Goal: Information Seeking & Learning: Find specific fact

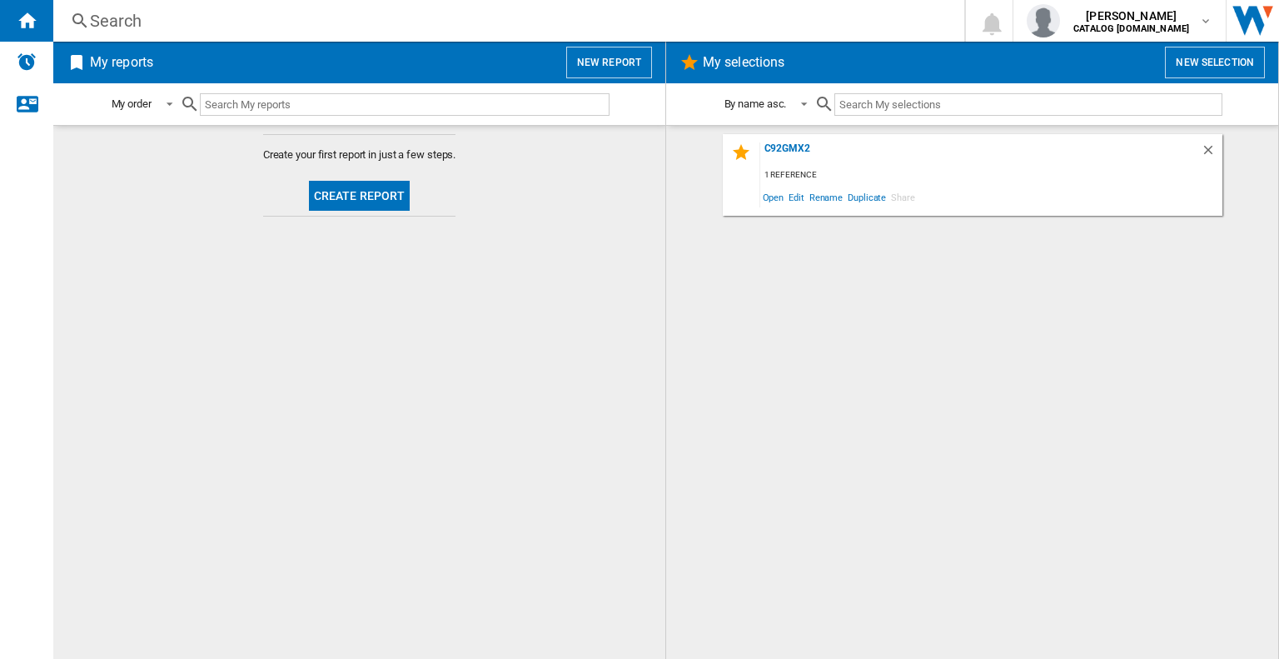
click at [122, 15] on div "Search" at bounding box center [505, 20] width 831 height 23
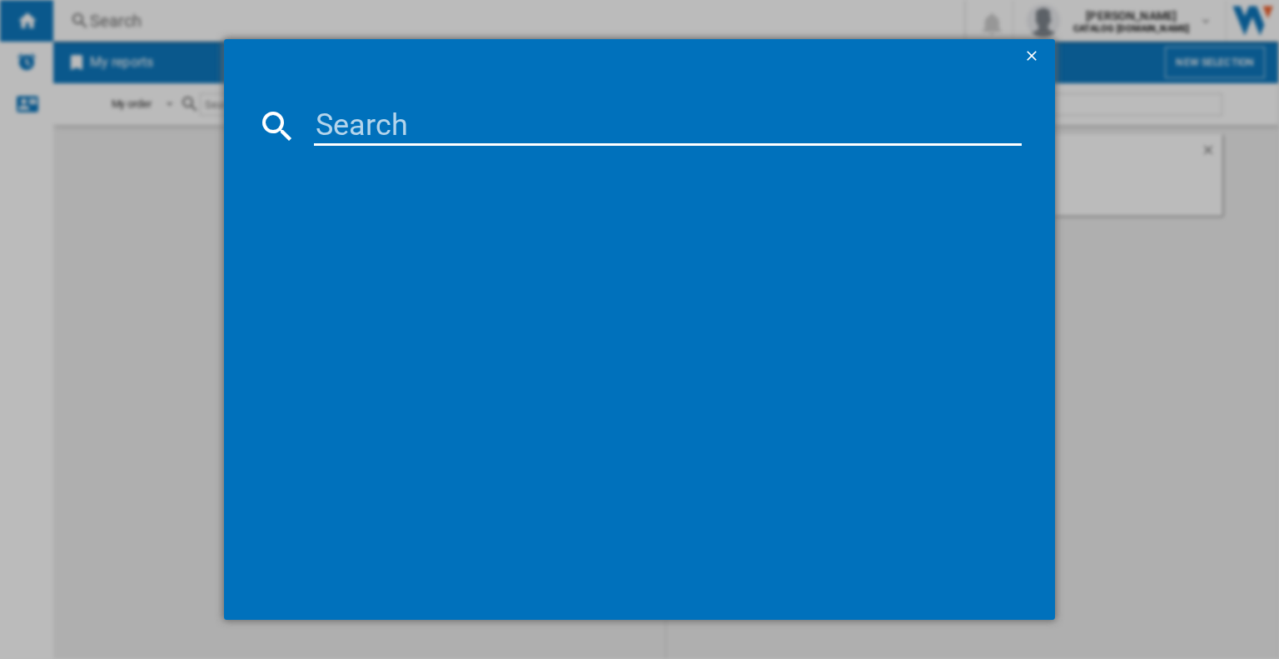
drag, startPoint x: 122, startPoint y: 15, endPoint x: 407, endPoint y: 126, distance: 305.5
click at [407, 126] on input at bounding box center [668, 126] width 708 height 40
paste input "SUK61MX9"
type input "SUK61MX9"
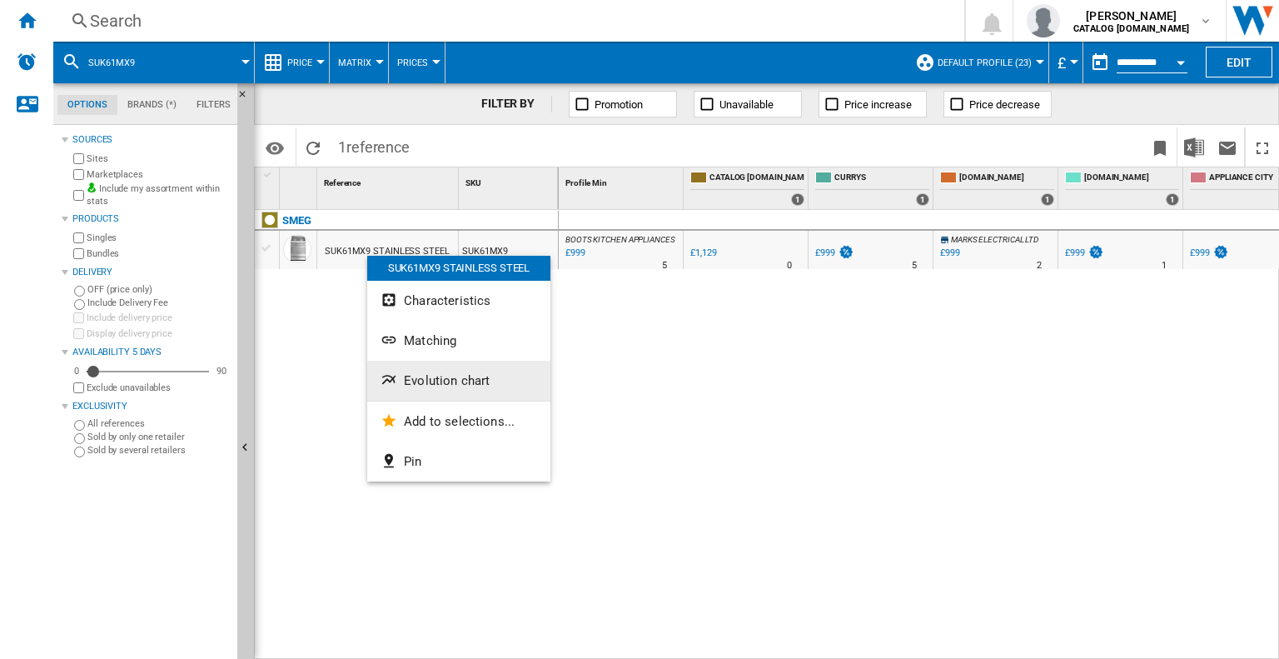
click at [407, 366] on button "Evolution chart" at bounding box center [458, 381] width 183 height 40
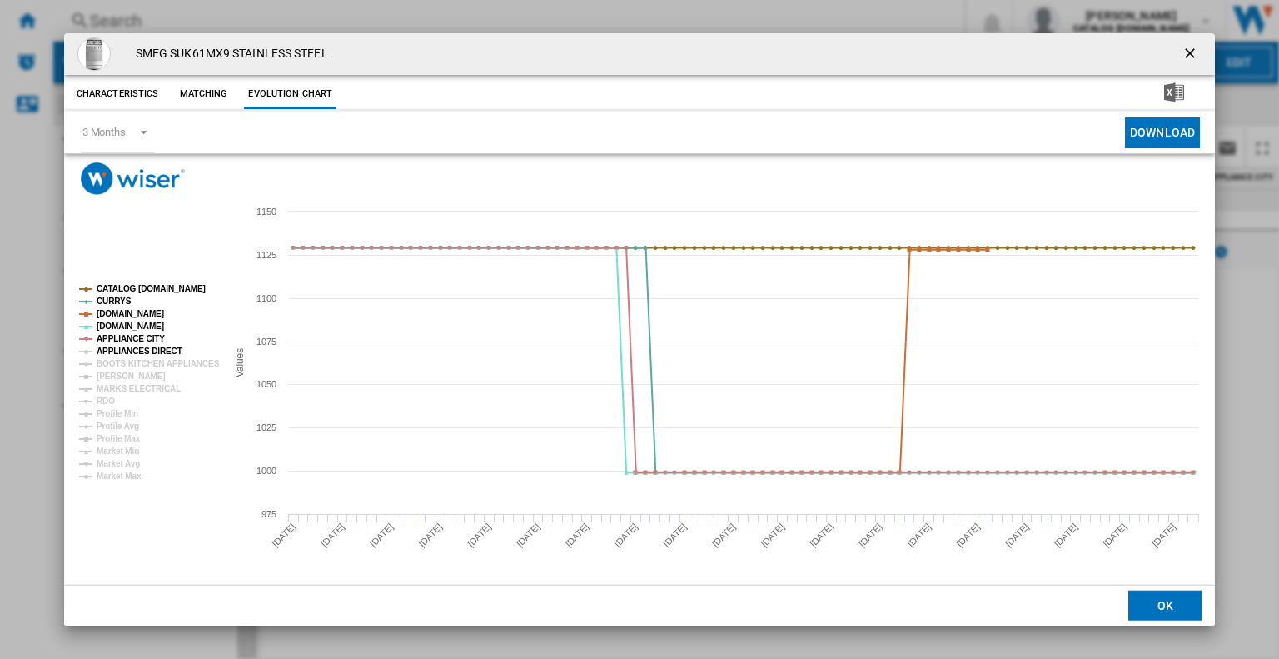
click at [123, 348] on tspan "APPLIANCES DIRECT" at bounding box center [140, 350] width 86 height 9
click at [126, 364] on tspan "BOOTS KITCHEN APPLIANCES" at bounding box center [158, 363] width 123 height 9
click at [126, 376] on tspan "[PERSON_NAME]" at bounding box center [131, 375] width 69 height 9
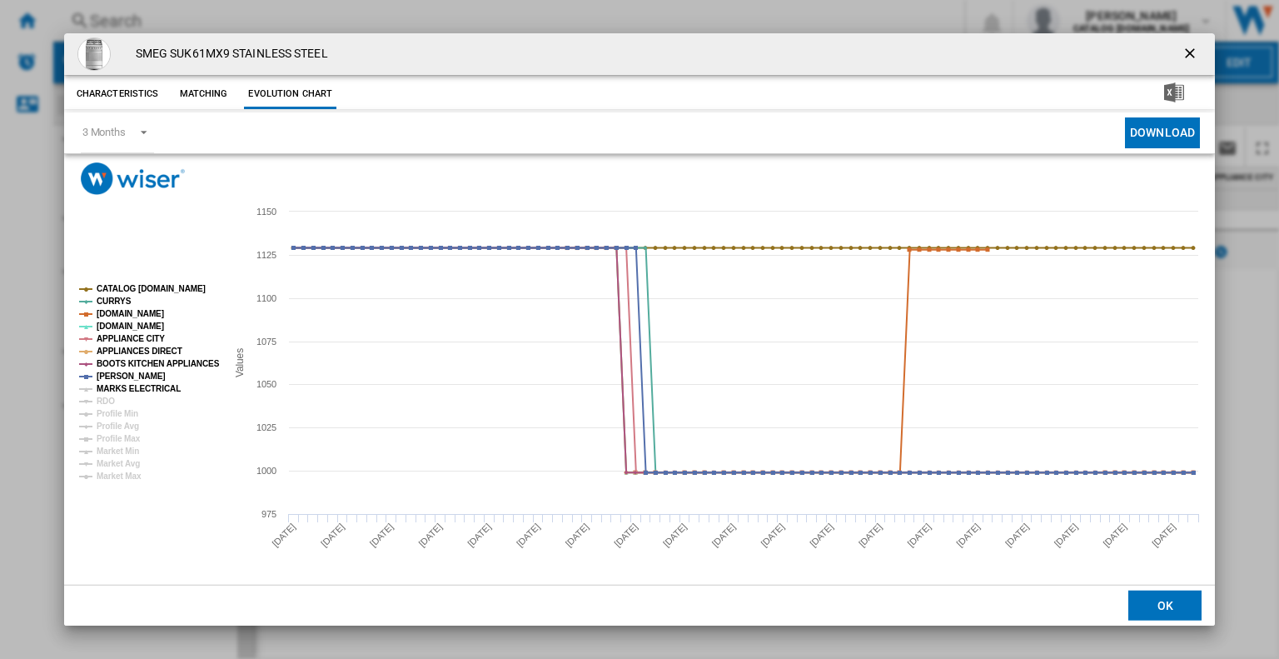
click at [128, 384] on tspan "MARKS ELECTRICAL" at bounding box center [139, 388] width 84 height 9
click at [1187, 56] on ng-md-icon "getI18NText('BUTTONS.CLOSE_DIALOG')" at bounding box center [1192, 55] width 20 height 20
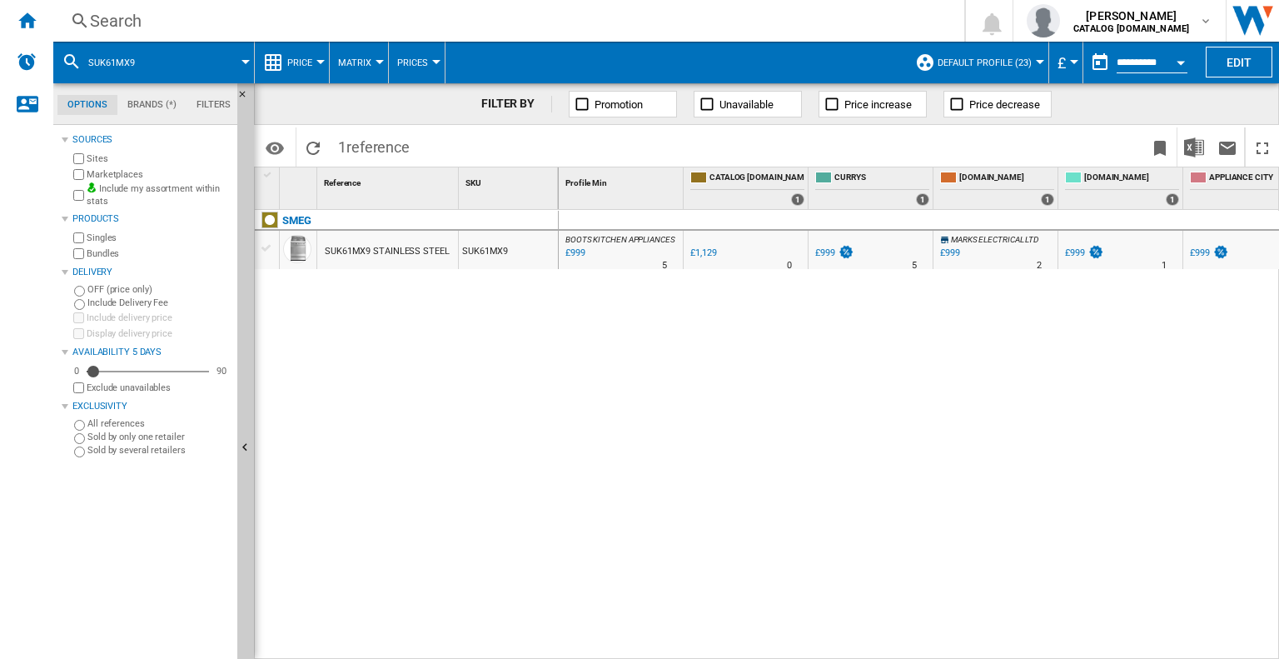
click at [133, 19] on div "Search" at bounding box center [505, 20] width 831 height 23
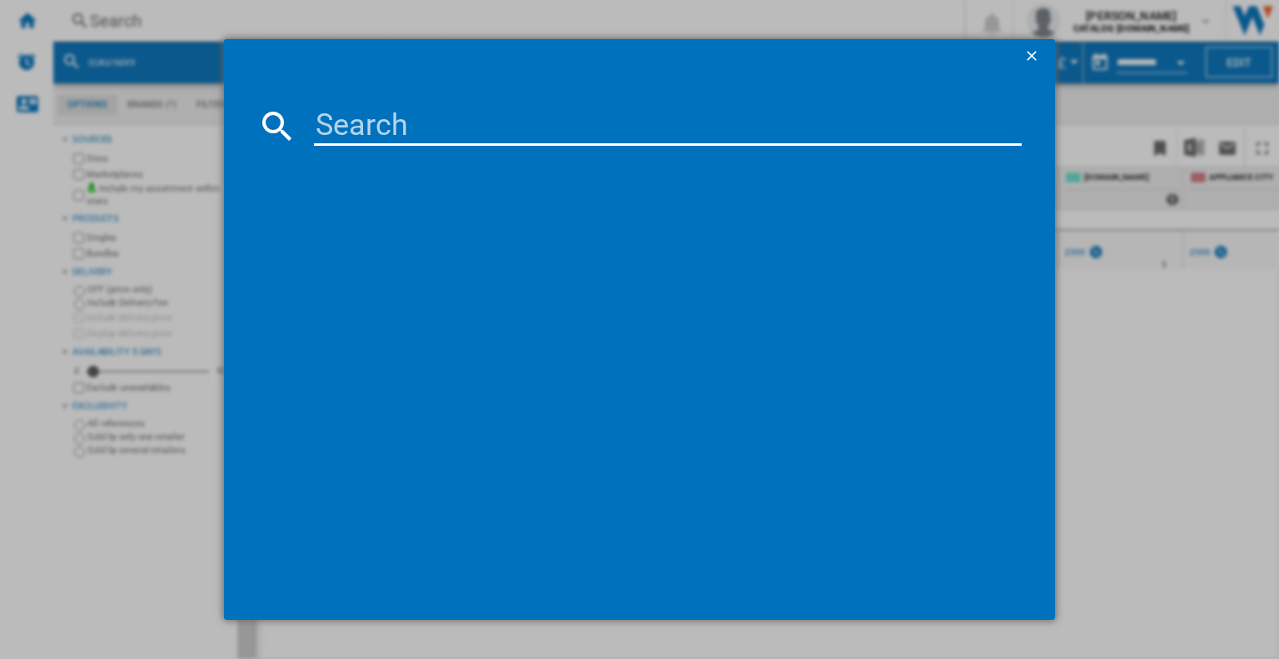
type input "SUK91MFX9"
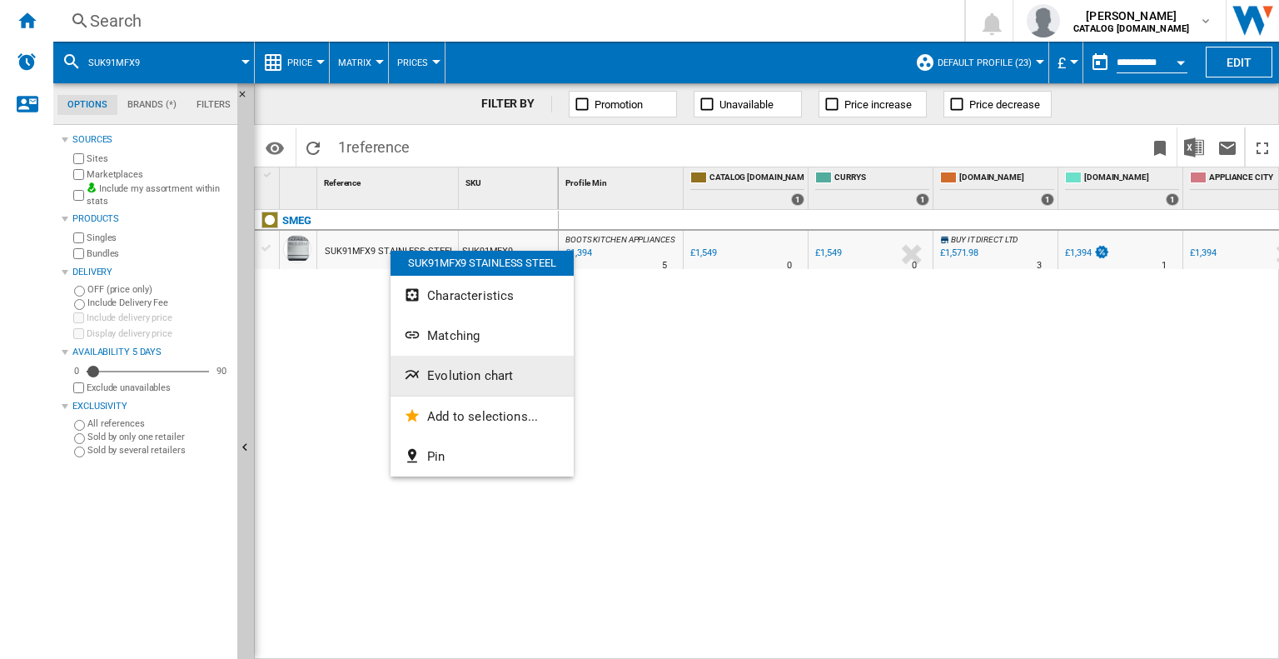
click at [450, 375] on span "Evolution chart" at bounding box center [470, 375] width 86 height 15
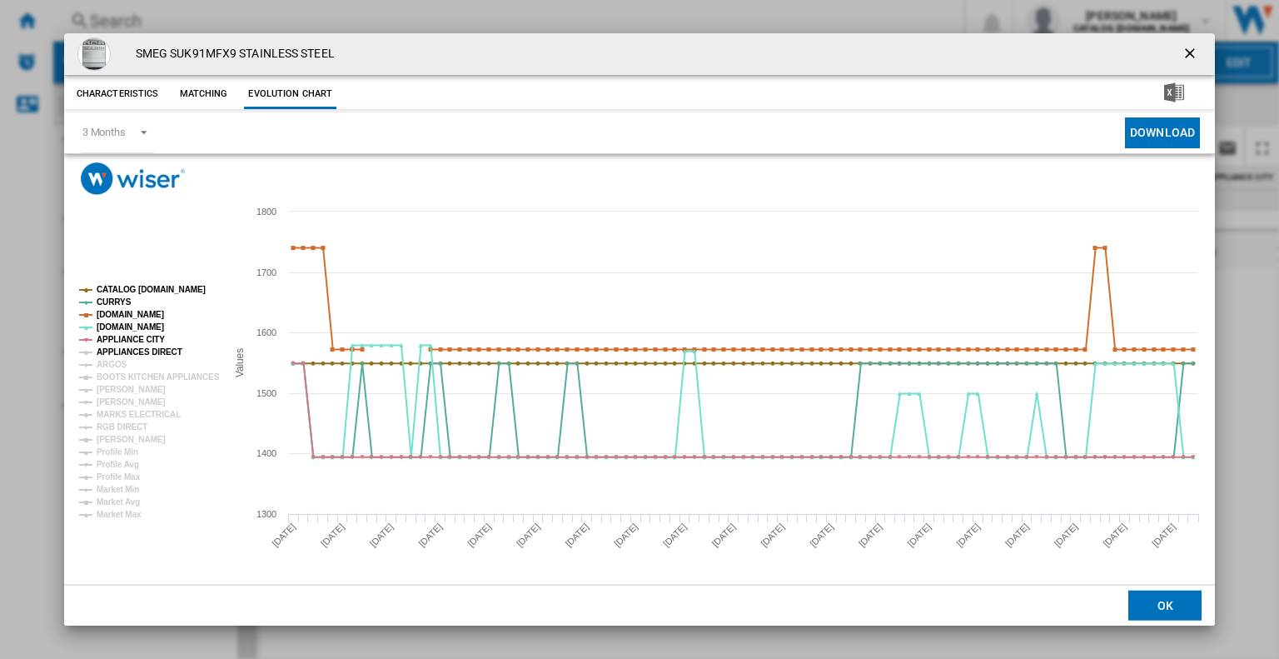
drag, startPoint x: 119, startPoint y: 353, endPoint x: 110, endPoint y: 371, distance: 19.7
click at [118, 356] on tspan "APPLIANCES DIRECT" at bounding box center [140, 351] width 86 height 9
click at [110, 372] on tspan "BOOTS KITCHEN APPLIANCES" at bounding box center [158, 376] width 123 height 9
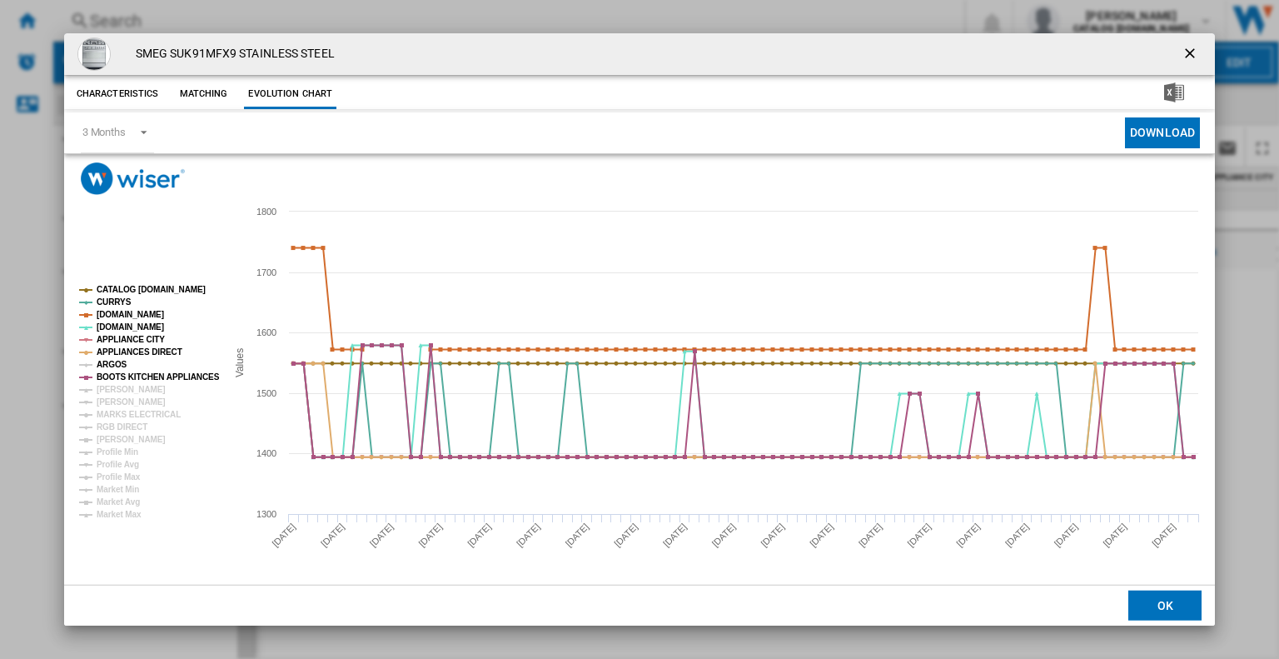
click at [110, 363] on tspan "ARGOS" at bounding box center [112, 364] width 31 height 9
click at [117, 387] on tspan "[PERSON_NAME]" at bounding box center [131, 389] width 69 height 9
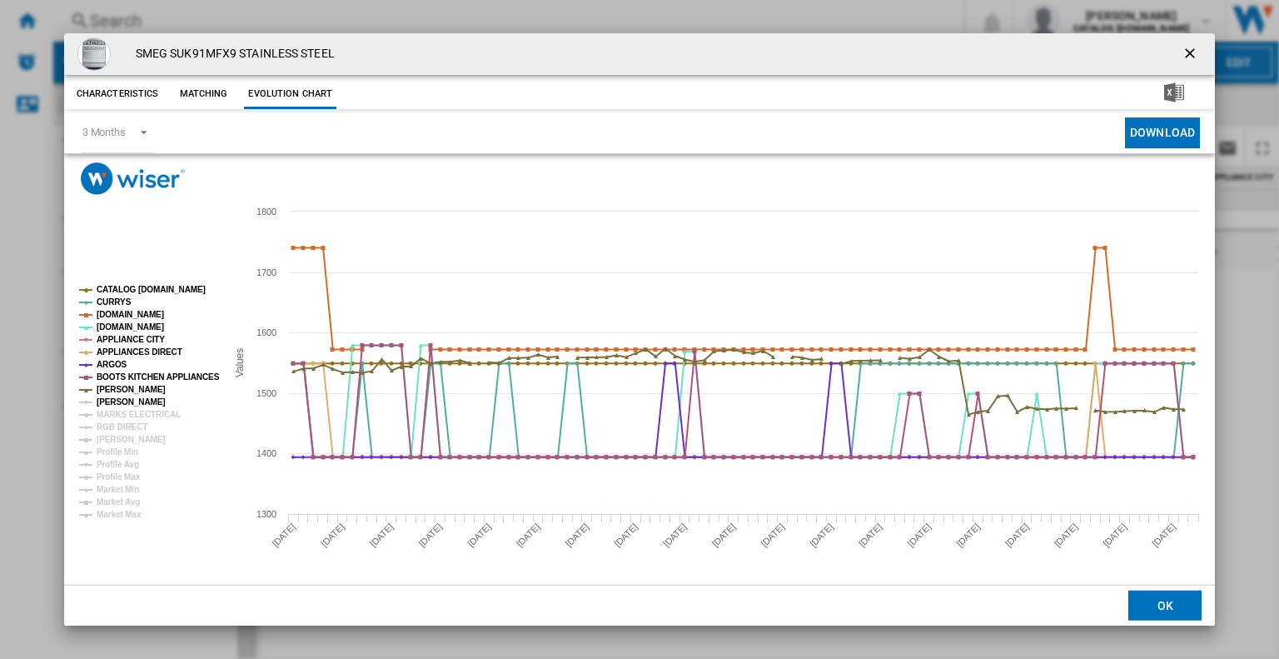
click at [118, 405] on tspan "[PERSON_NAME]" at bounding box center [131, 401] width 69 height 9
click at [154, 410] on tspan "MARKS ELECTRICAL" at bounding box center [139, 414] width 84 height 9
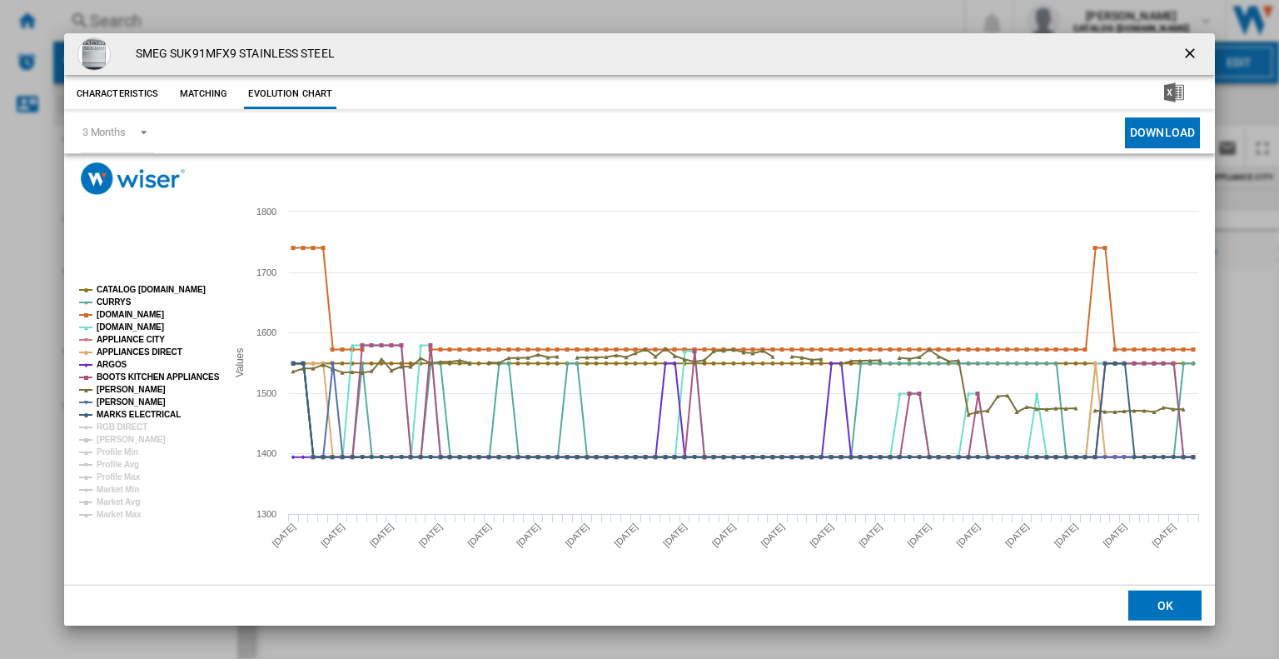
click at [1184, 45] on ng-md-icon "getI18NText('BUTTONS.CLOSE_DIALOG')" at bounding box center [1192, 55] width 20 height 20
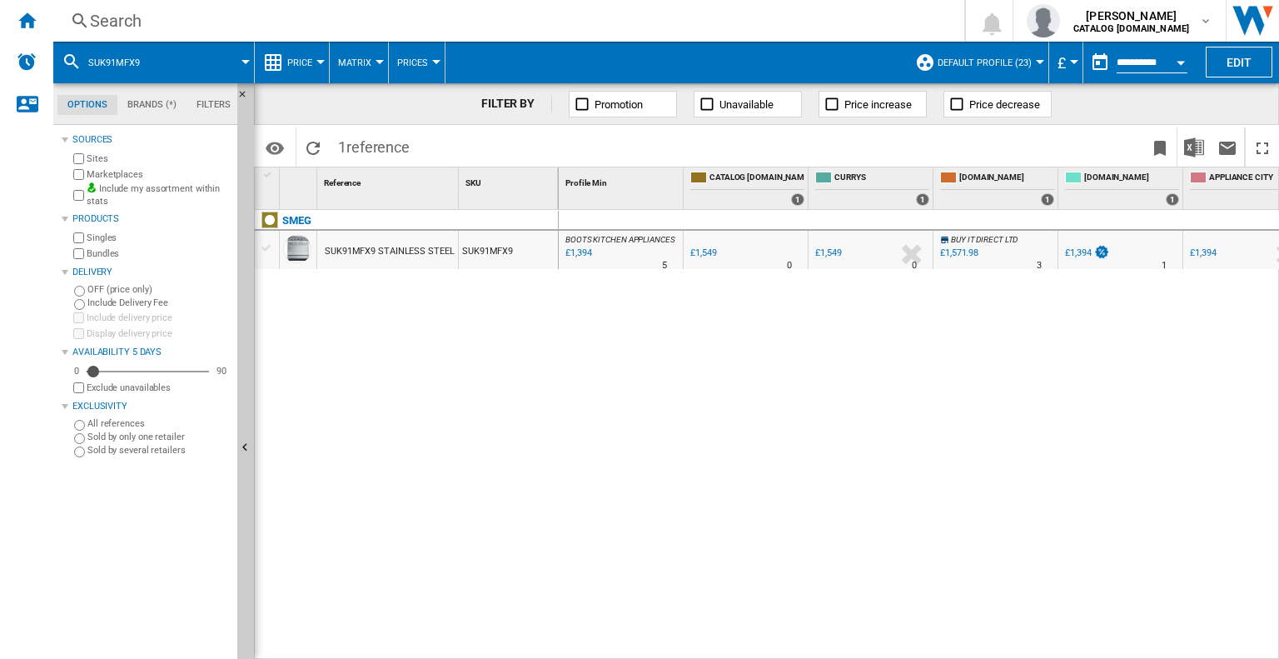
click at [140, 22] on div "Search" at bounding box center [505, 20] width 831 height 23
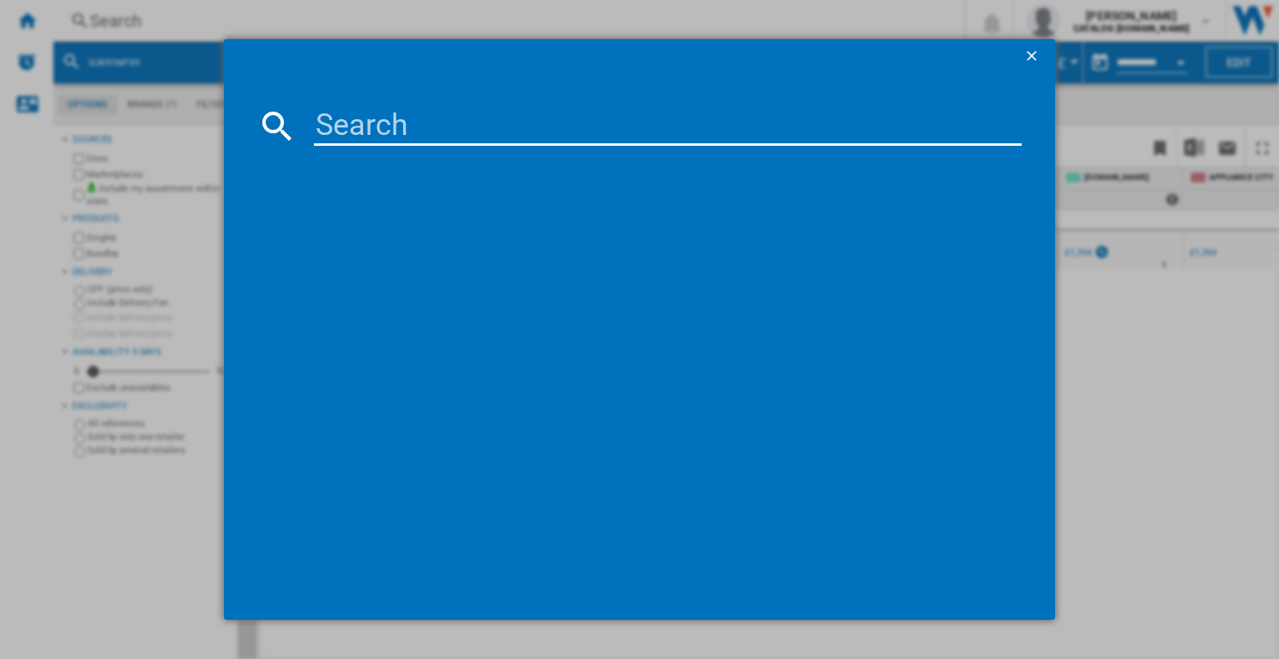
type input "C7GPX9"
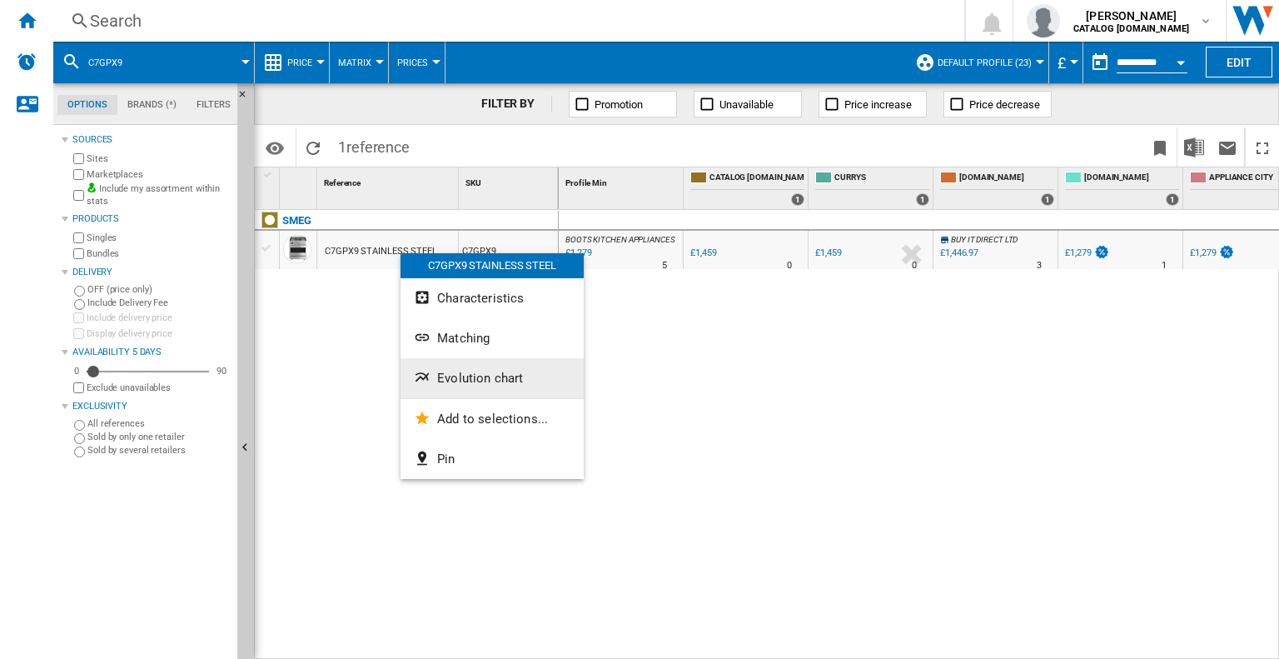
click at [435, 376] on button "Evolution chart" at bounding box center [491, 378] width 183 height 40
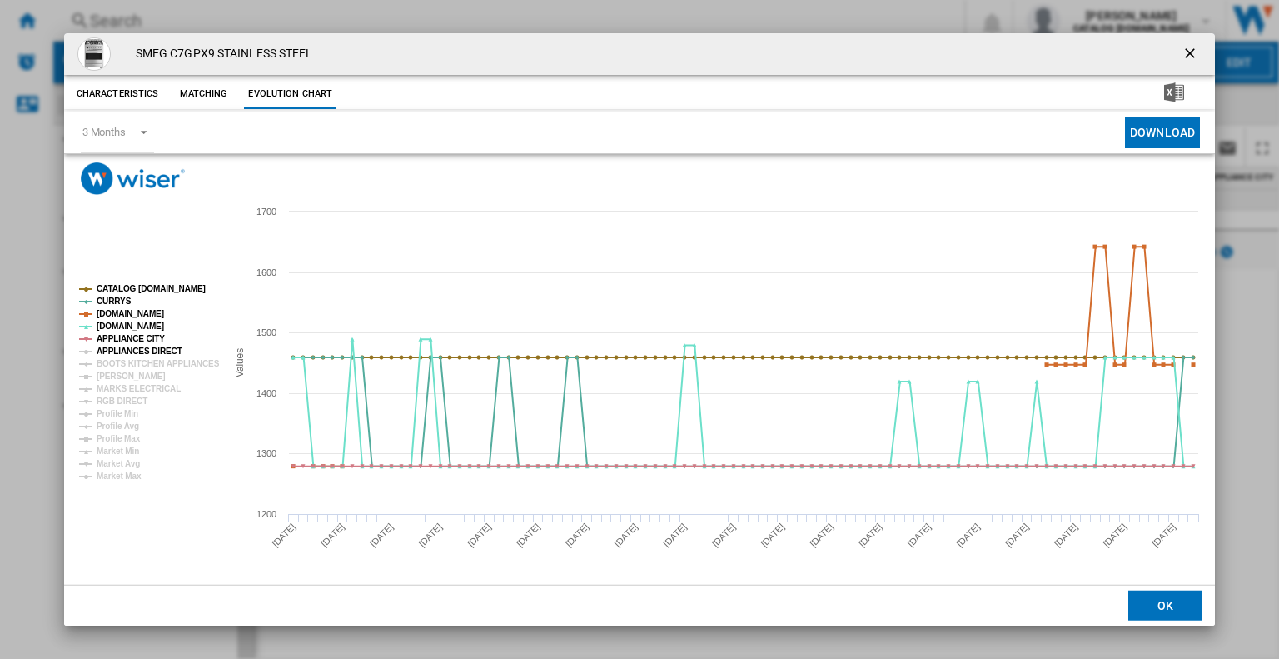
click at [124, 348] on tspan "APPLIANCES DIRECT" at bounding box center [140, 350] width 86 height 9
click at [127, 361] on tspan "BOOTS KITCHEN APPLIANCES" at bounding box center [158, 363] width 123 height 9
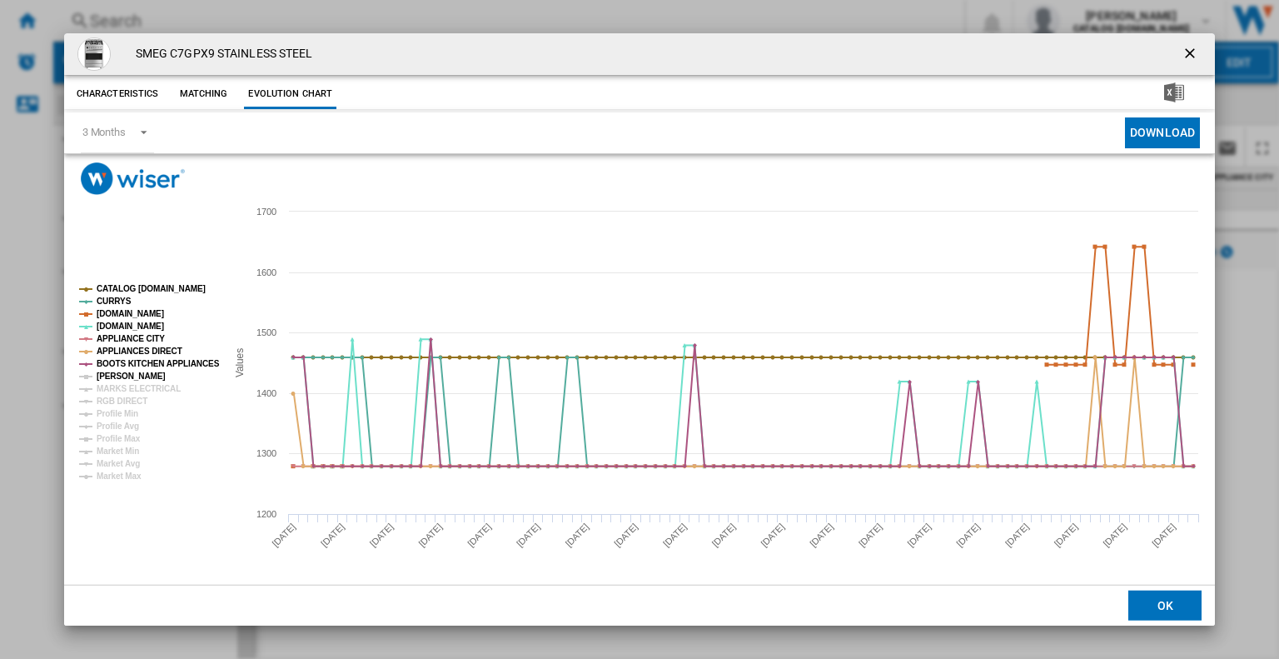
click at [127, 371] on tspan "[PERSON_NAME]" at bounding box center [131, 375] width 69 height 9
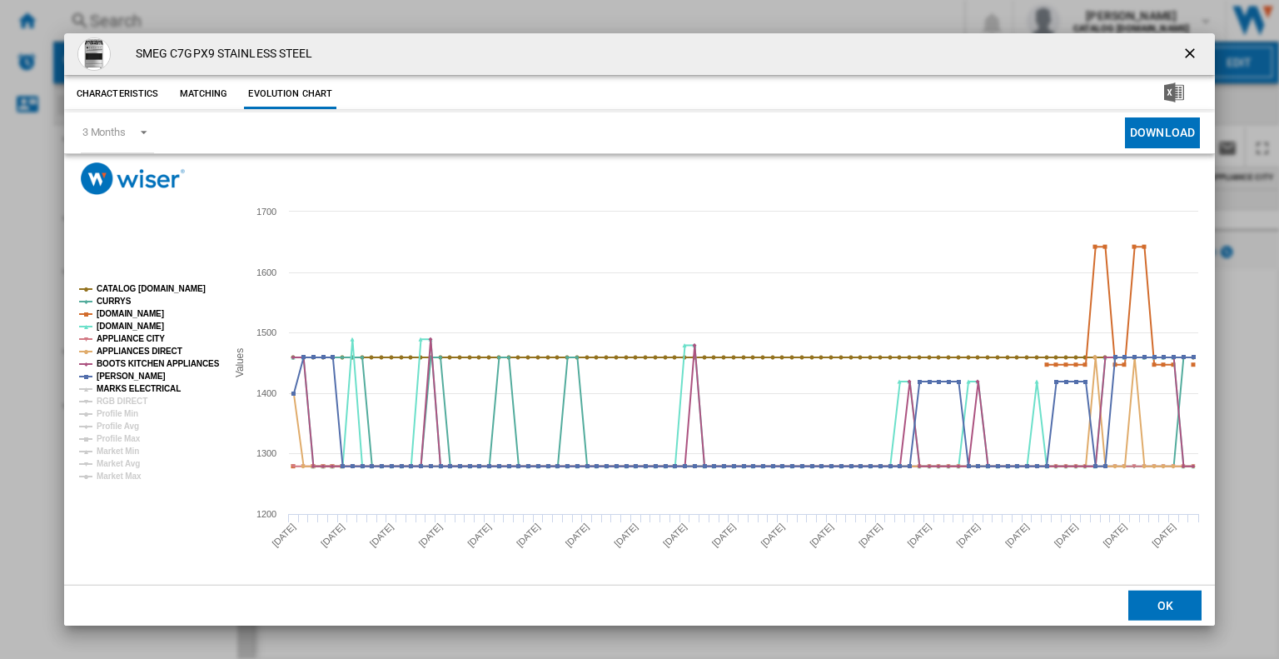
click at [135, 384] on tspan "MARKS ELECTRICAL" at bounding box center [139, 388] width 84 height 9
click at [1195, 61] on ng-md-icon "getI18NText('BUTTONS.CLOSE_DIALOG')" at bounding box center [1192, 55] width 20 height 20
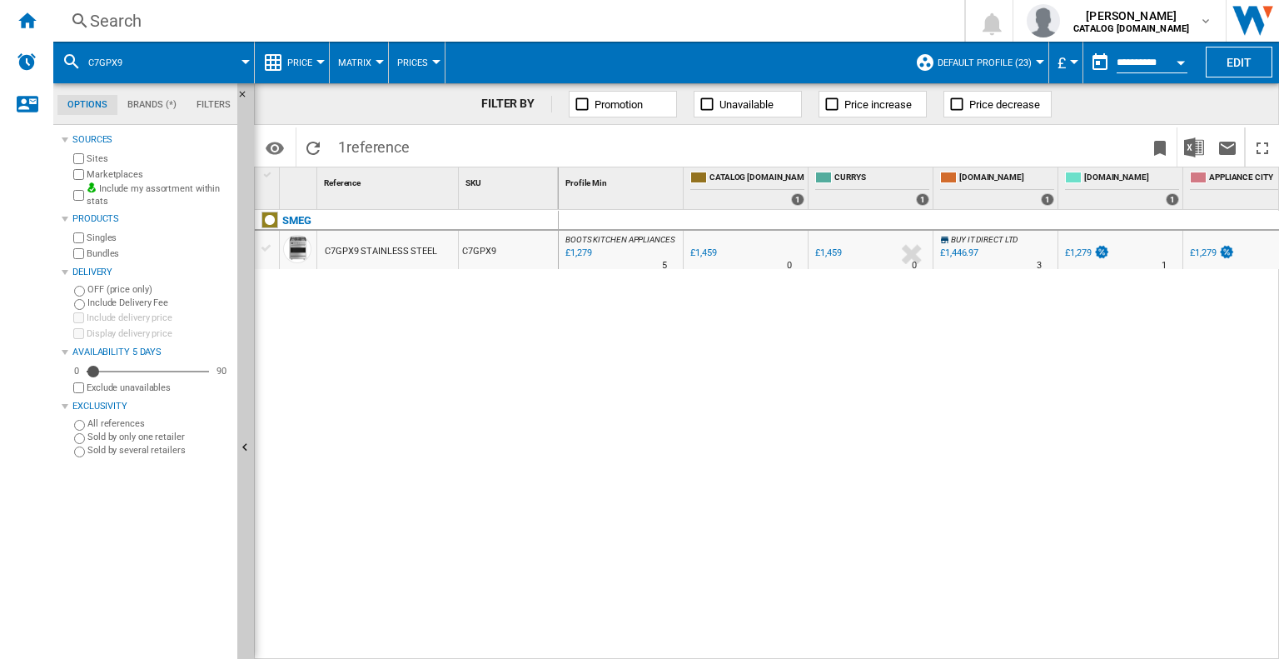
click at [108, 22] on div "Search" at bounding box center [505, 20] width 831 height 23
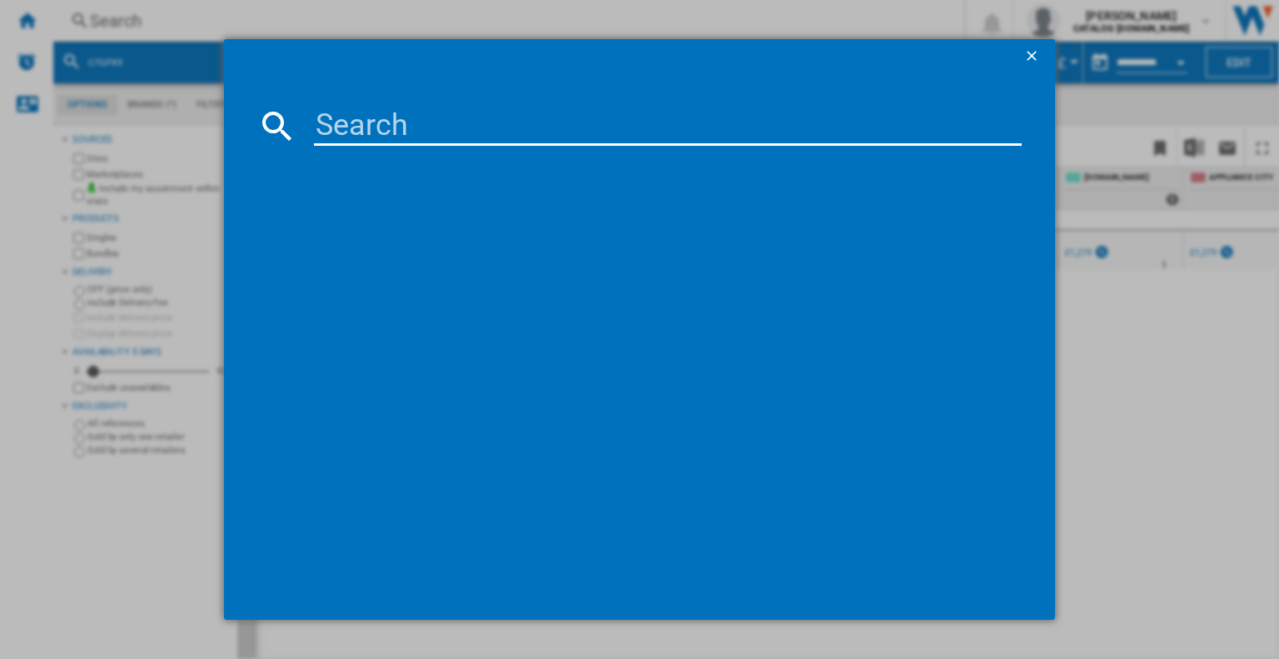
type input "SUK92CMX9"
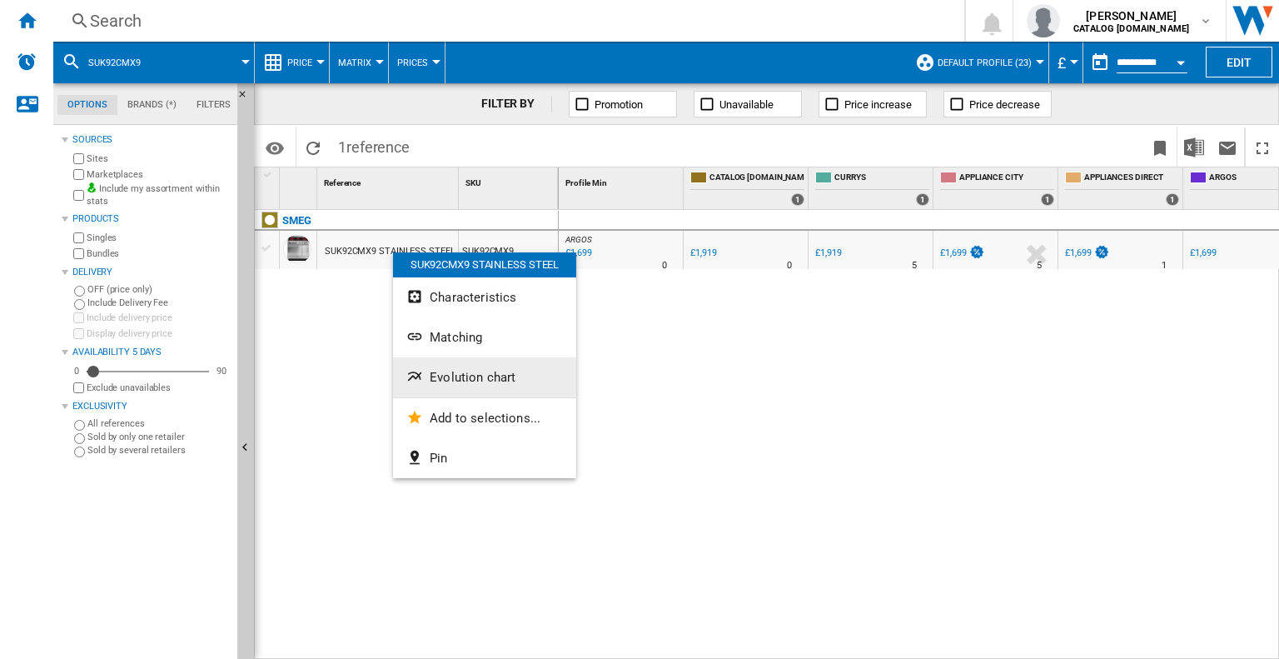
click at [465, 381] on span "Evolution chart" at bounding box center [473, 377] width 86 height 15
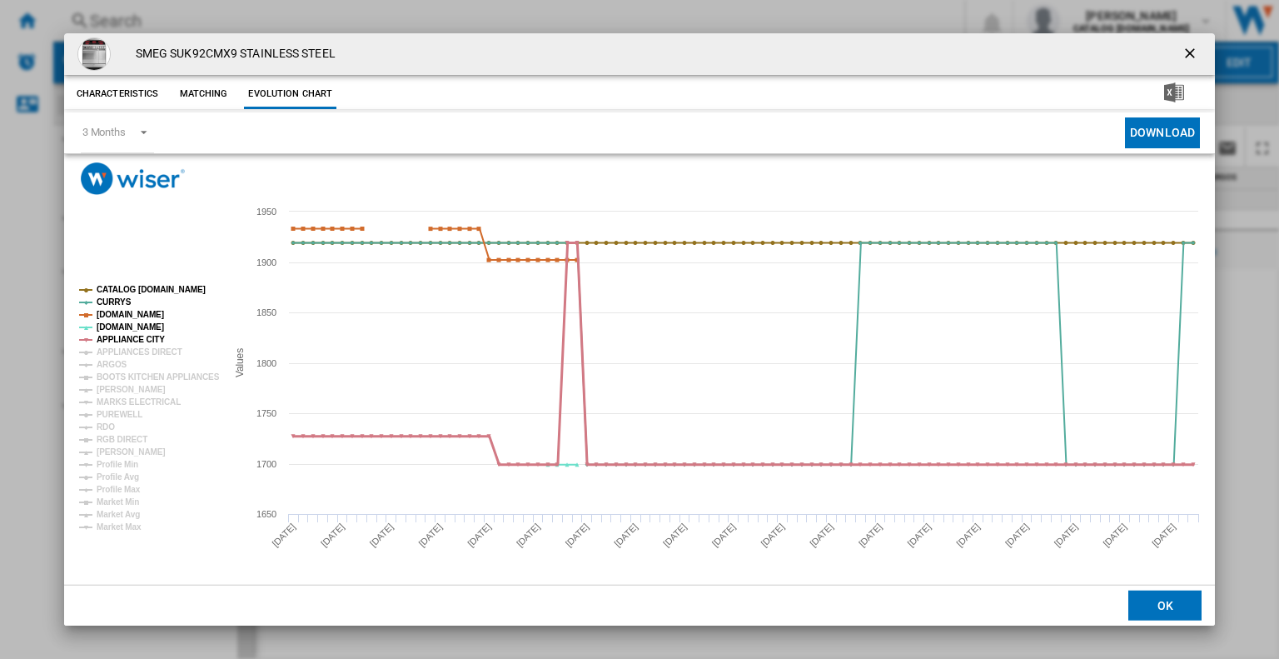
click at [147, 344] on tspan "APPLIANCE CITY" at bounding box center [131, 339] width 68 height 9
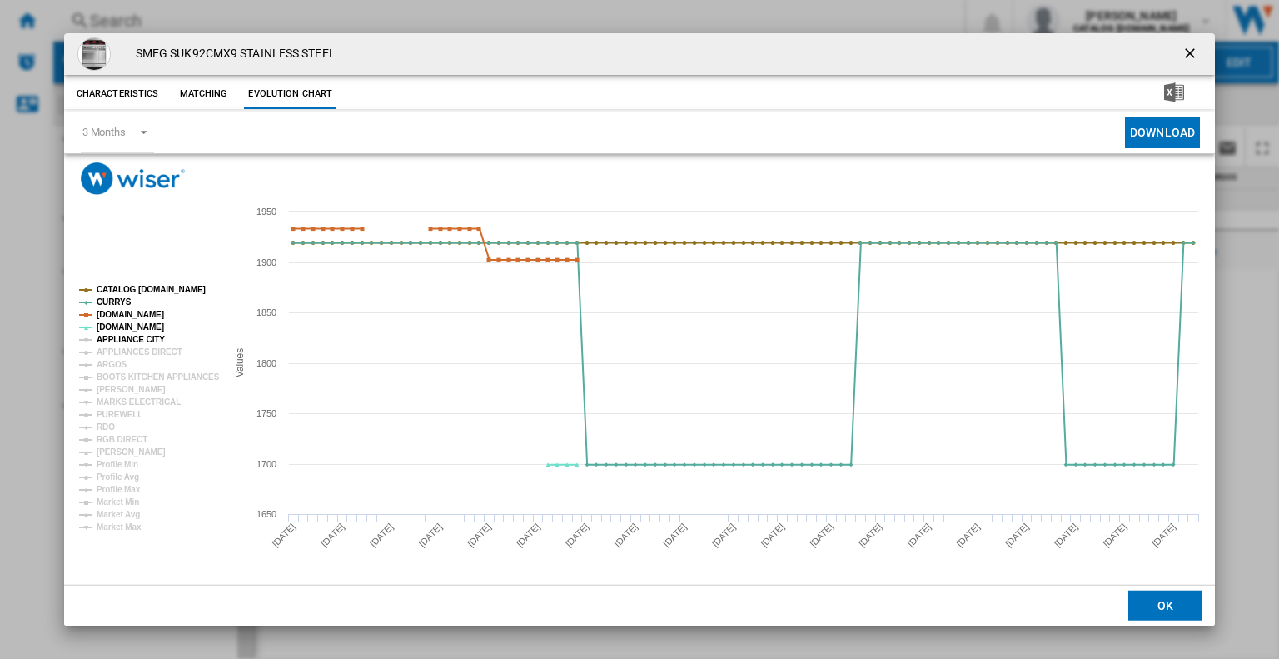
click at [137, 344] on tspan "APPLIANCE CITY" at bounding box center [131, 339] width 68 height 9
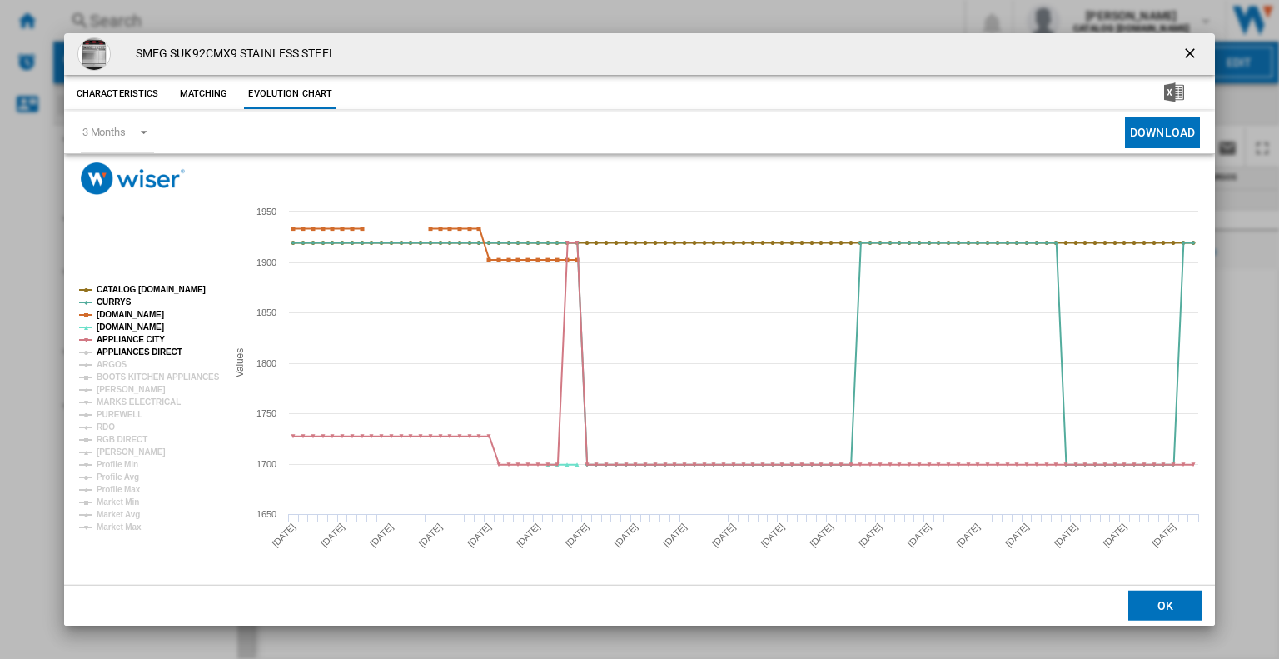
click at [138, 355] on tspan "APPLIANCES DIRECT" at bounding box center [140, 351] width 86 height 9
click at [121, 363] on tspan "ARGOS" at bounding box center [112, 364] width 31 height 9
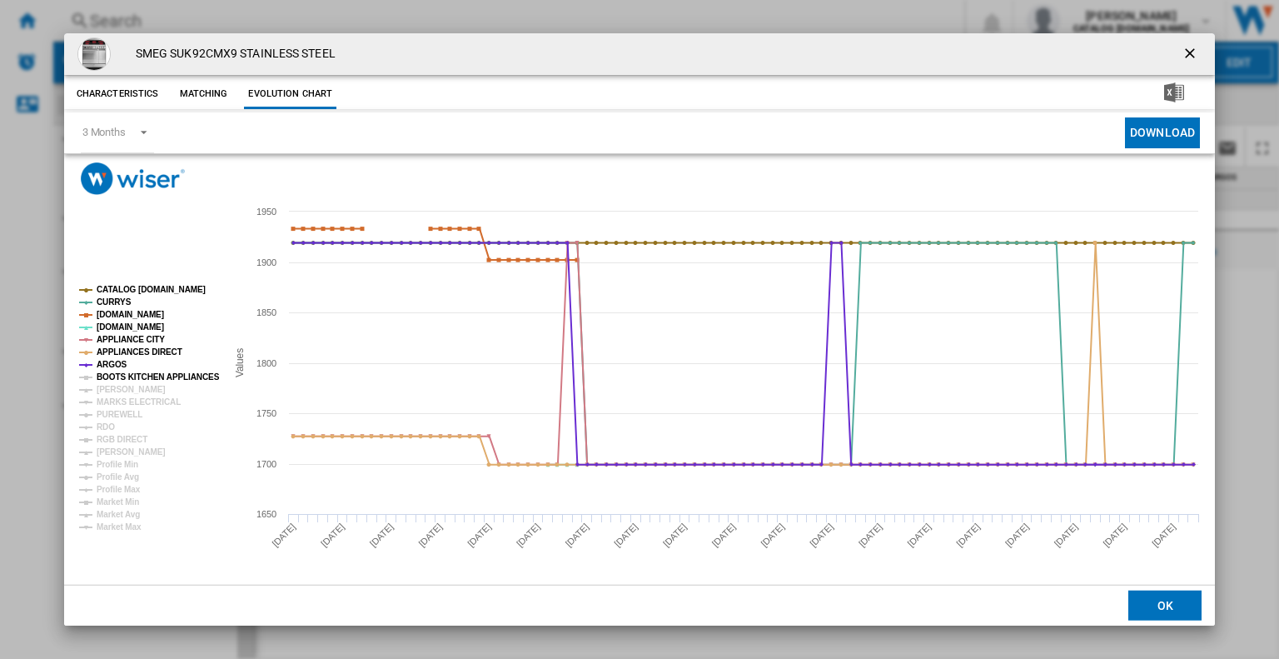
click at [127, 372] on tspan "BOOTS KITCHEN APPLIANCES" at bounding box center [158, 376] width 123 height 9
click at [140, 401] on tspan "MARKS ELECTRICAL" at bounding box center [139, 401] width 84 height 9
click at [1192, 51] on ng-md-icon "getI18NText('BUTTONS.CLOSE_DIALOG')" at bounding box center [1192, 55] width 20 height 20
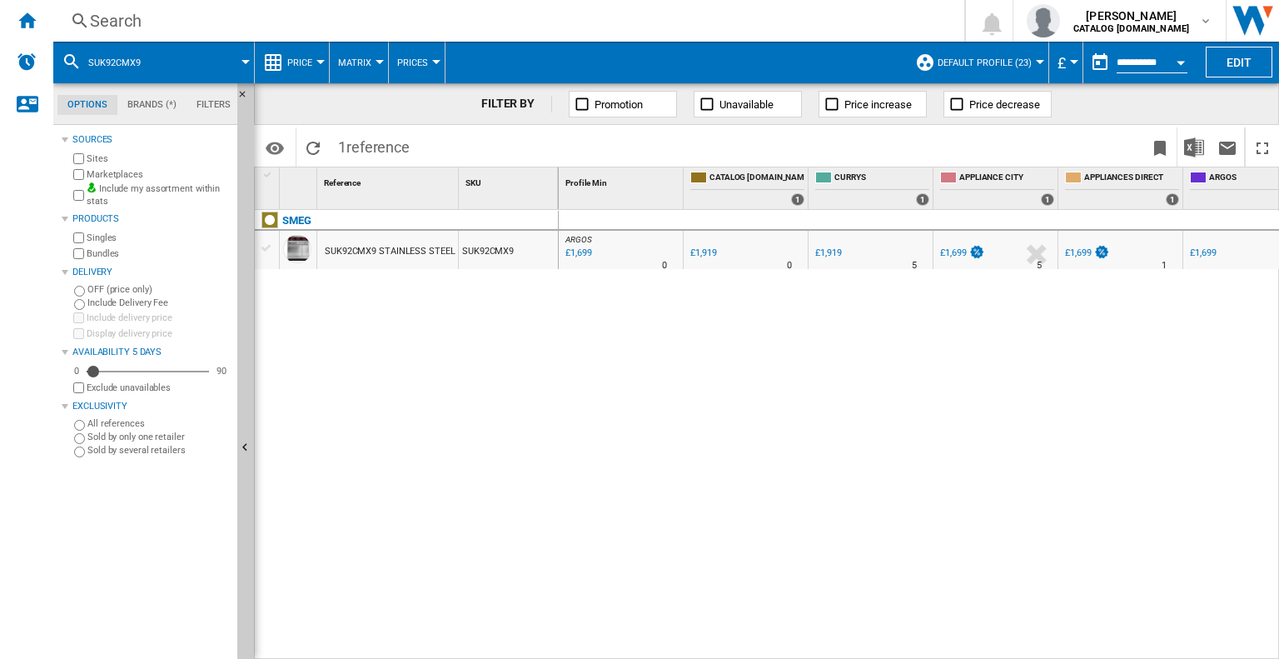
click at [105, 14] on div "Search" at bounding box center [505, 20] width 831 height 23
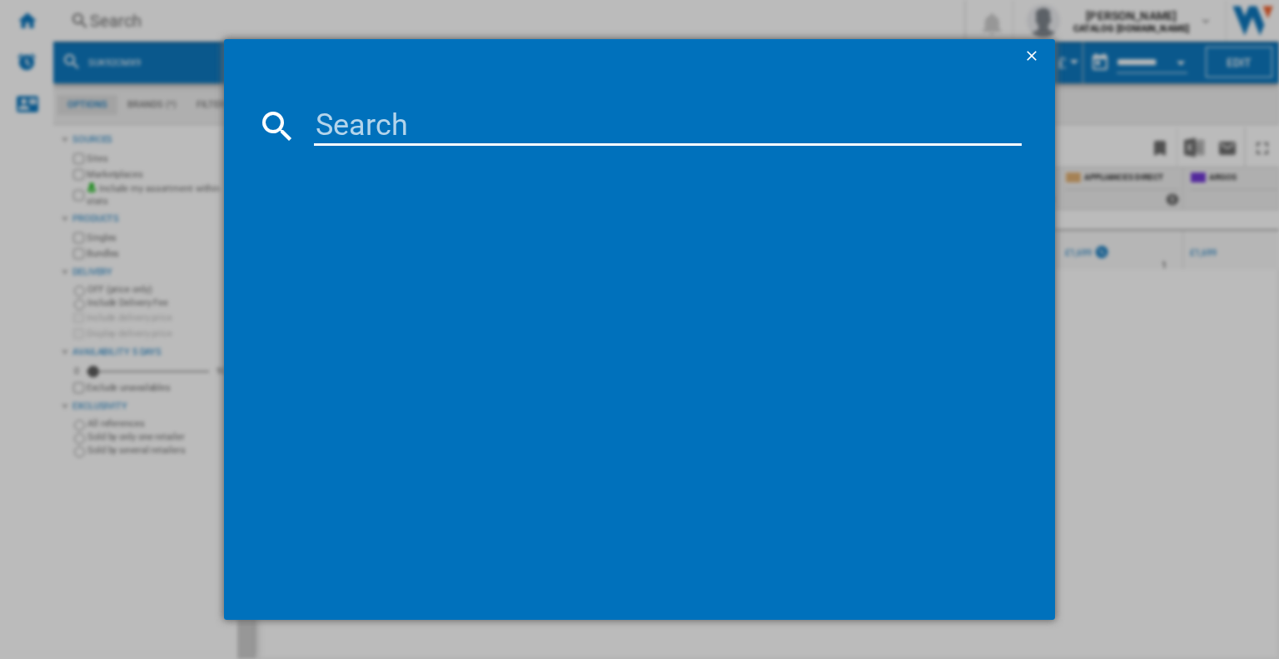
type input "SUK92MX9-1"
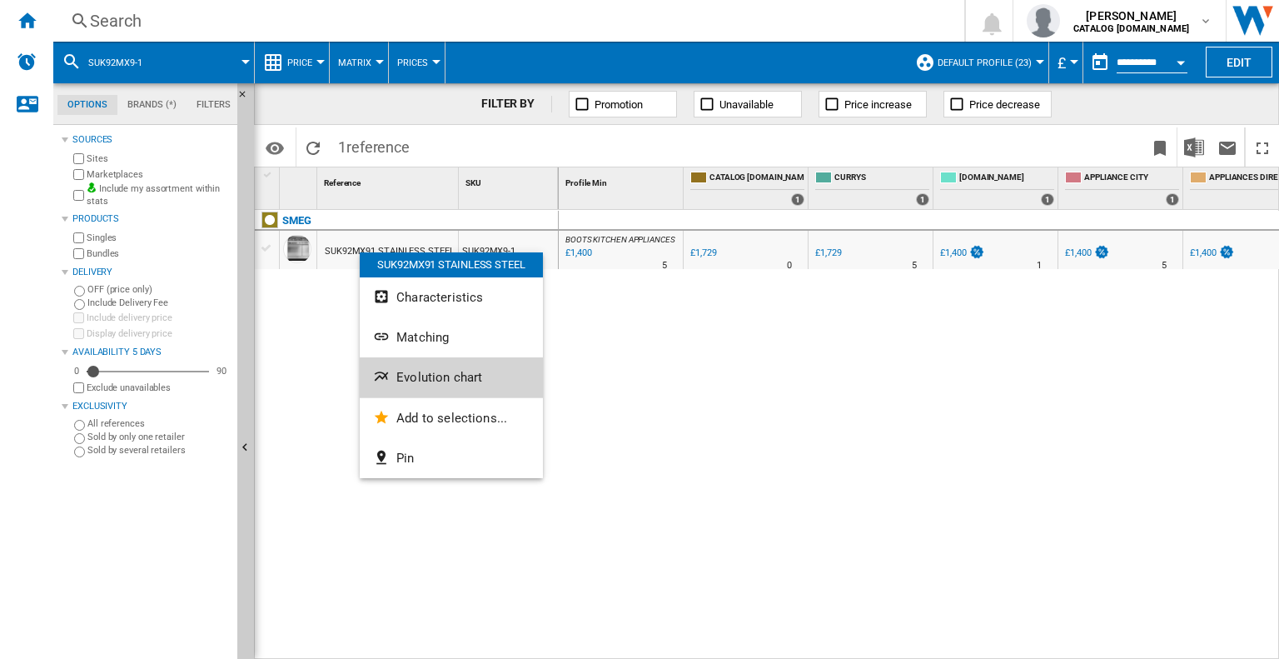
click at [420, 382] on span "Evolution chart" at bounding box center [439, 377] width 86 height 15
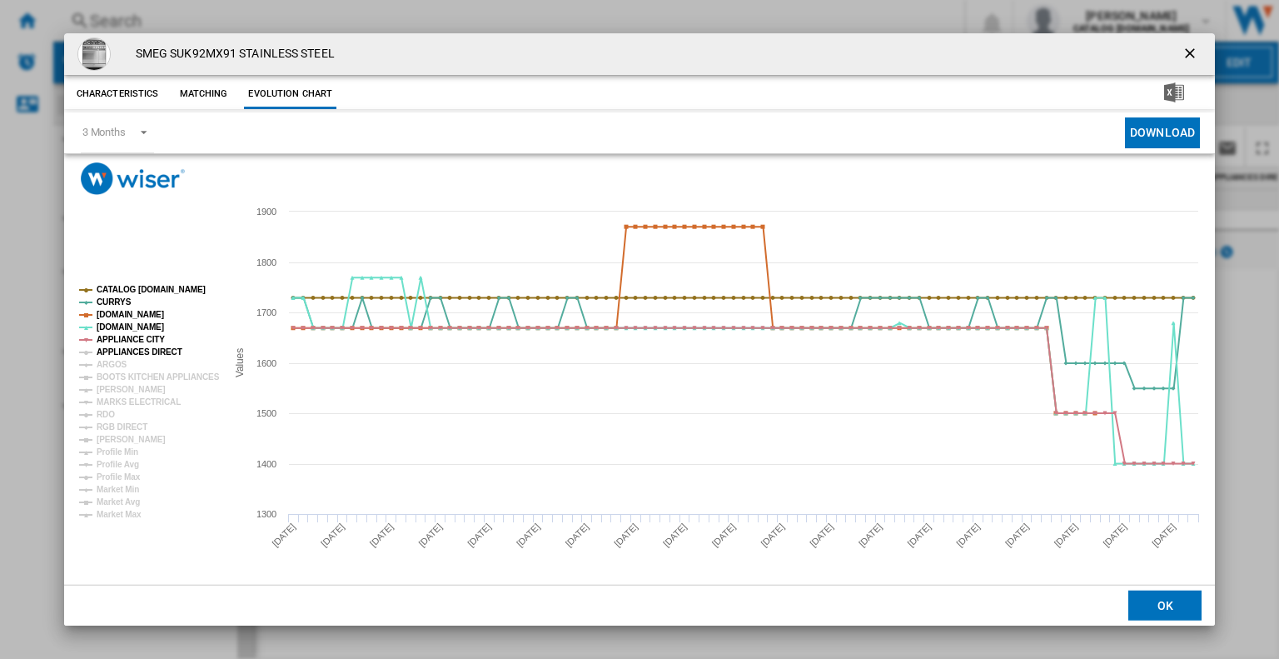
click at [109, 352] on tspan "APPLIANCES DIRECT" at bounding box center [140, 351] width 86 height 9
click at [105, 369] on tspan "ARGOS" at bounding box center [112, 364] width 31 height 9
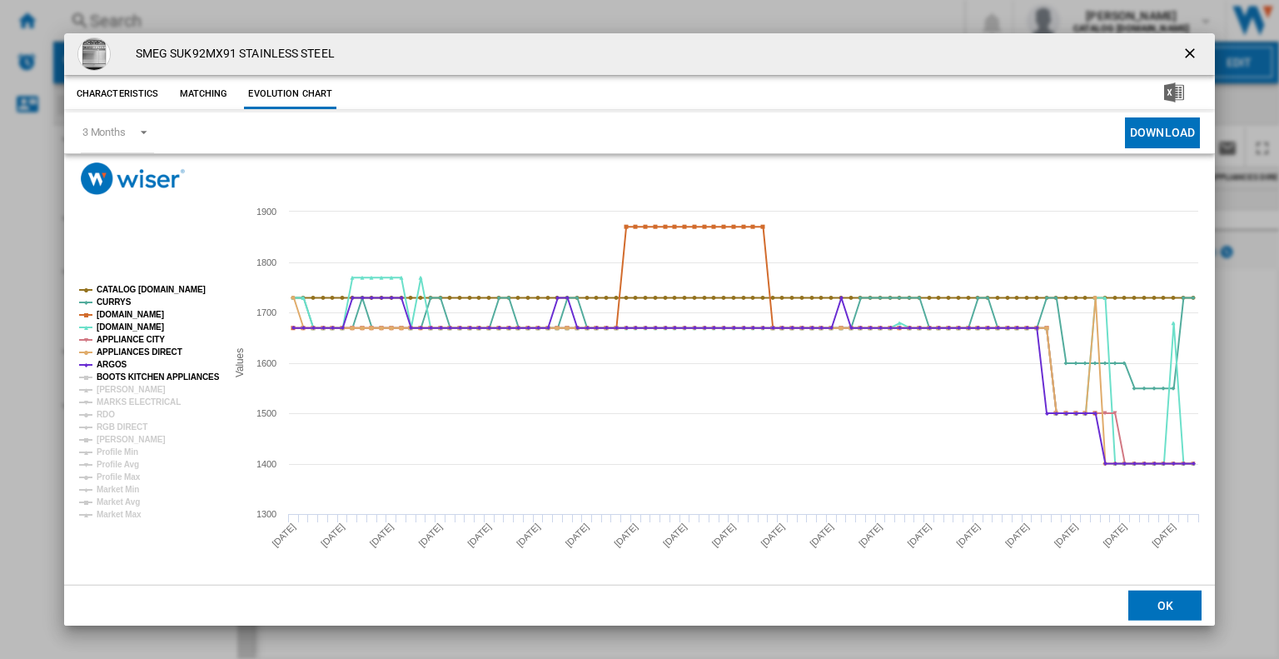
click at [115, 372] on tspan "BOOTS KITCHEN APPLIANCES" at bounding box center [158, 376] width 123 height 9
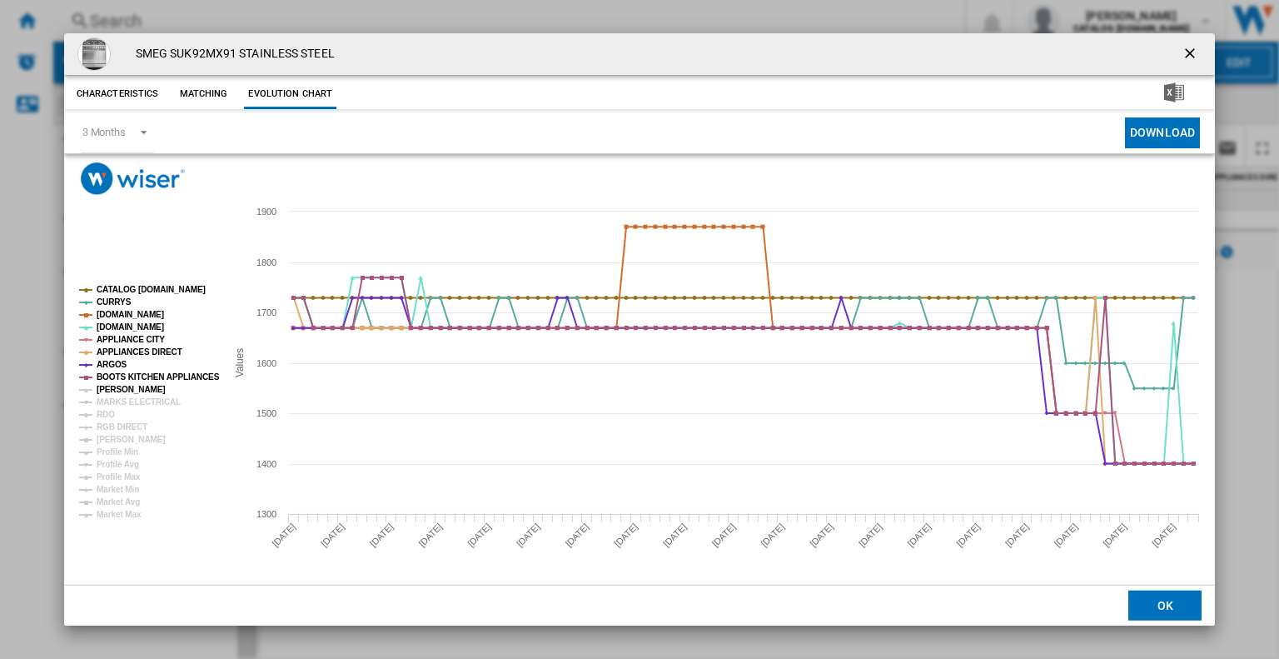
click at [117, 385] on tspan "[PERSON_NAME]" at bounding box center [131, 389] width 69 height 9
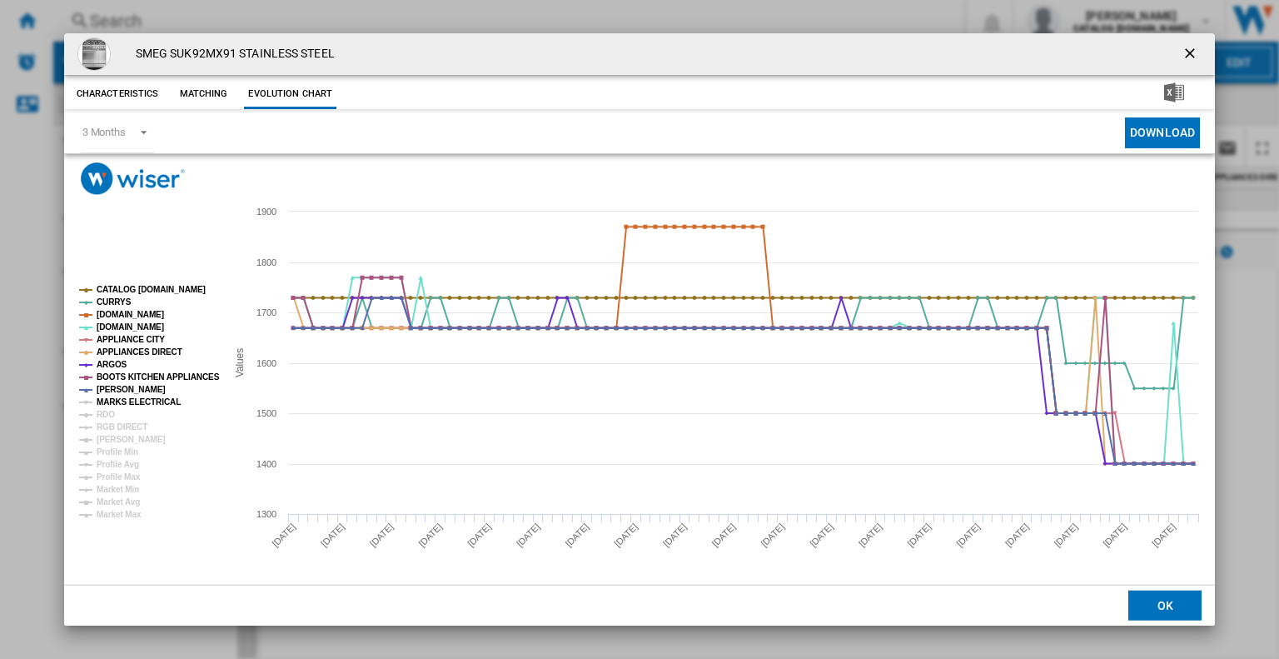
click at [144, 406] on tspan "MARKS ELECTRICAL" at bounding box center [139, 401] width 84 height 9
